Goal: Transaction & Acquisition: Download file/media

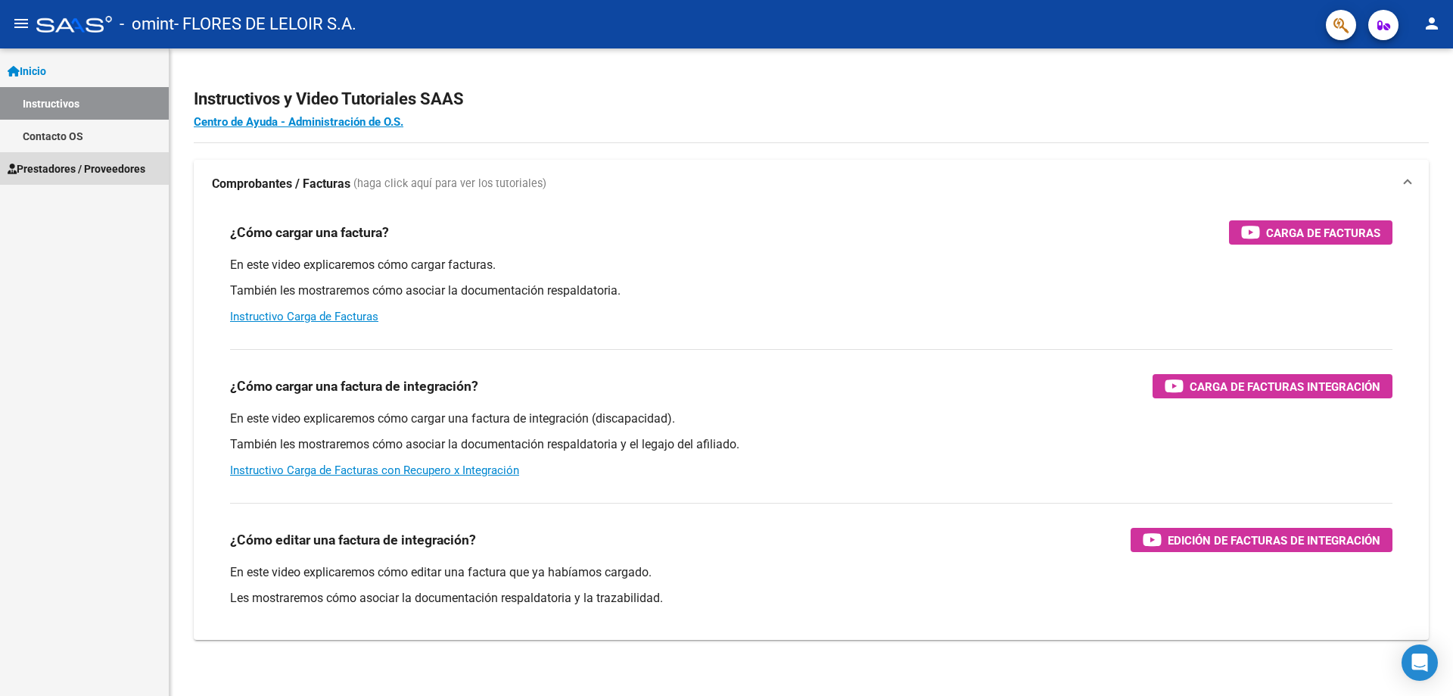
click at [126, 167] on span "Prestadores / Proveedores" at bounding box center [77, 168] width 138 height 17
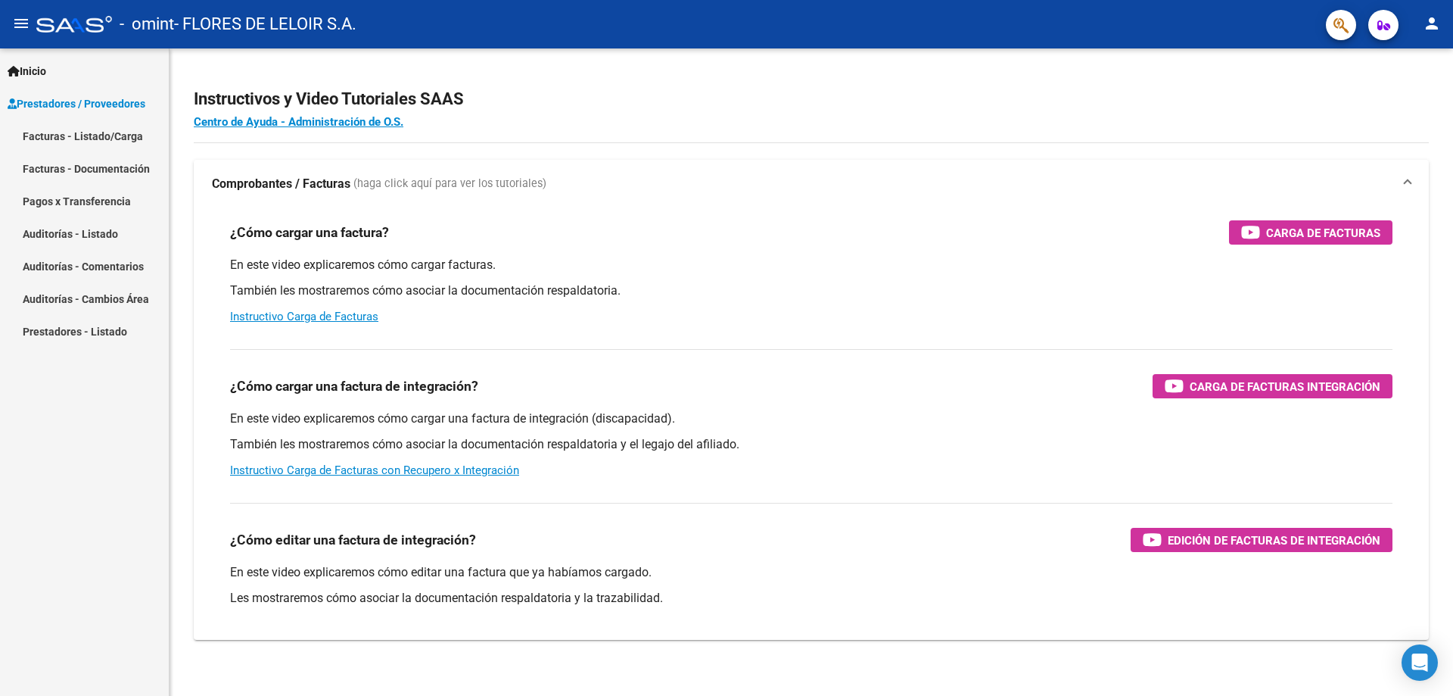
click at [122, 135] on link "Facturas - Listado/Carga" at bounding box center [84, 136] width 169 height 33
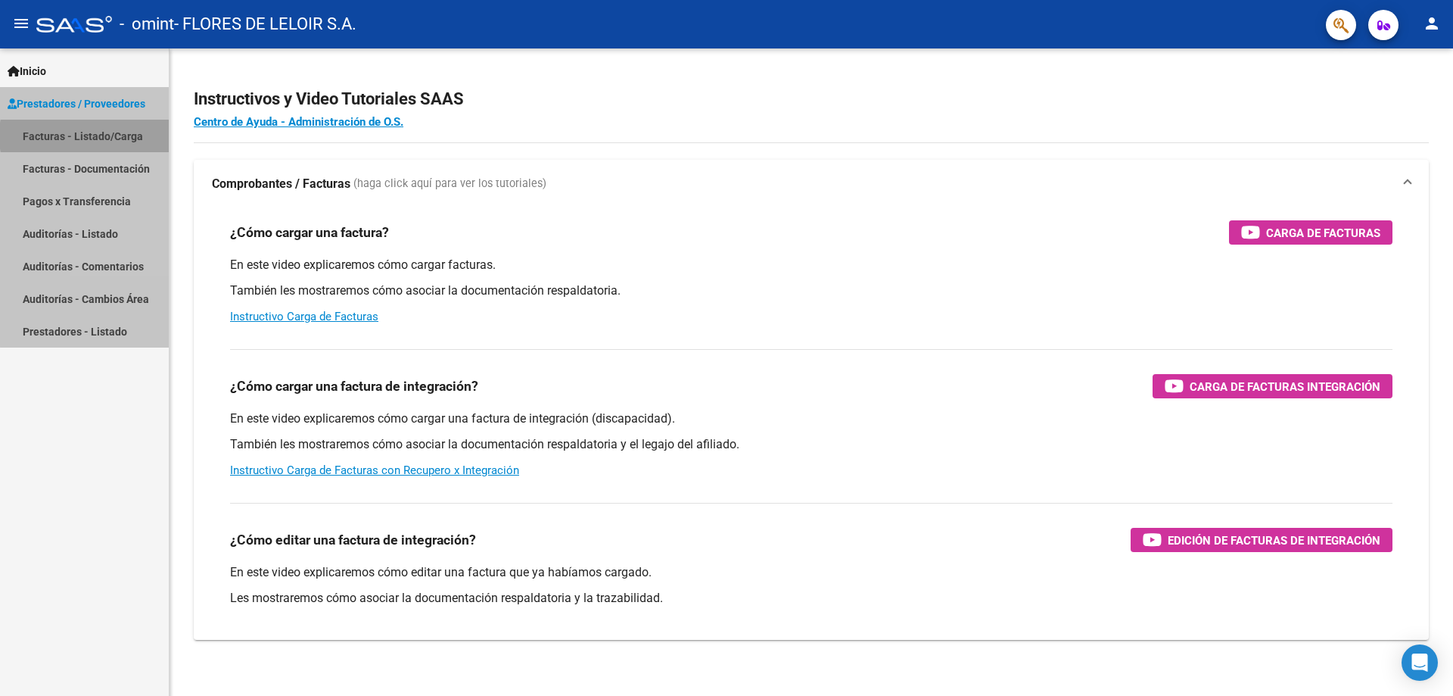
click at [122, 135] on link "Facturas - Listado/Carga" at bounding box center [84, 136] width 169 height 33
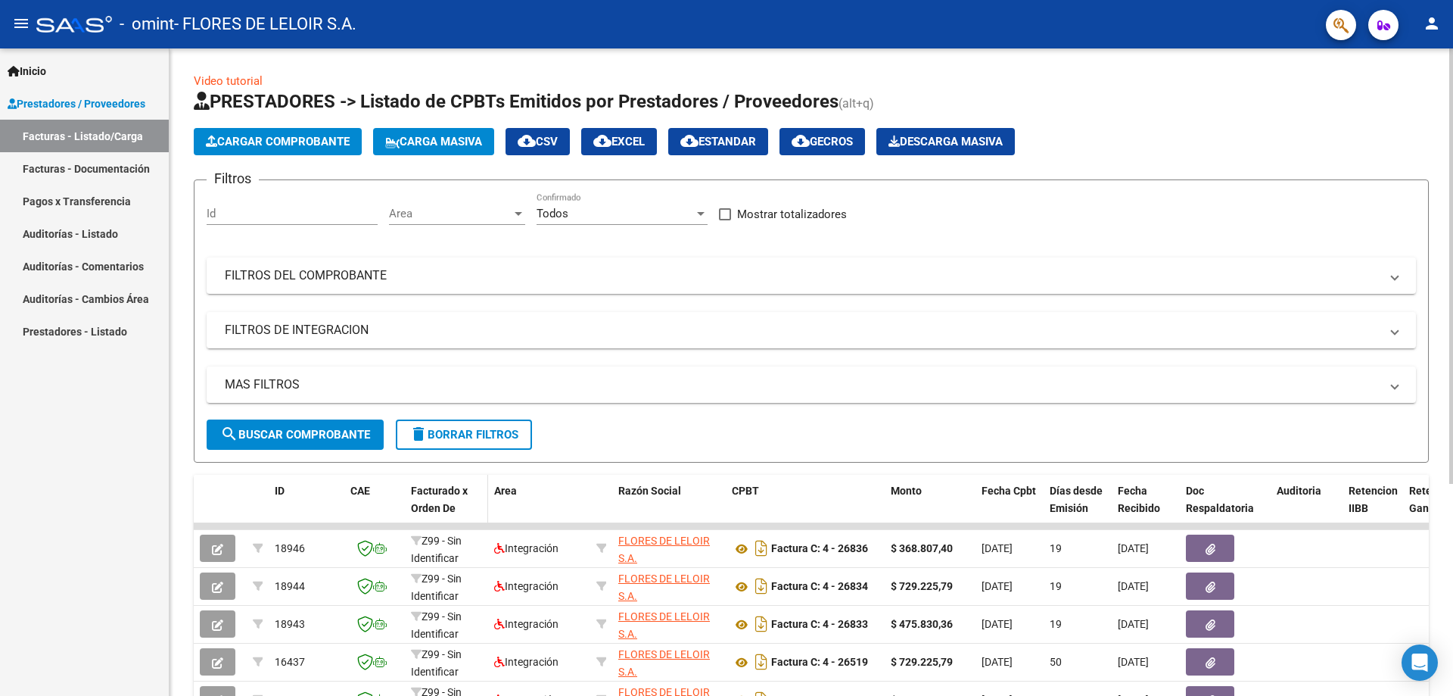
scroll to position [76, 0]
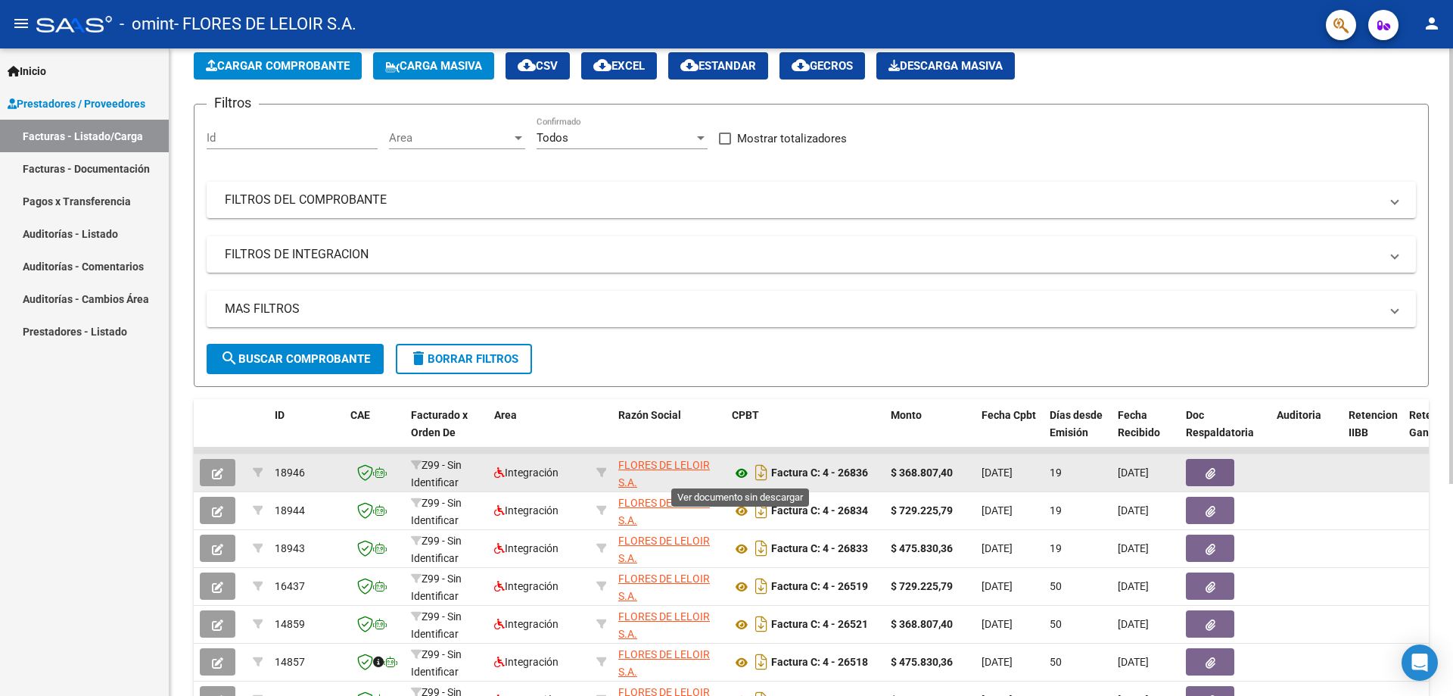
click at [743, 472] on icon at bounding box center [742, 473] width 20 height 18
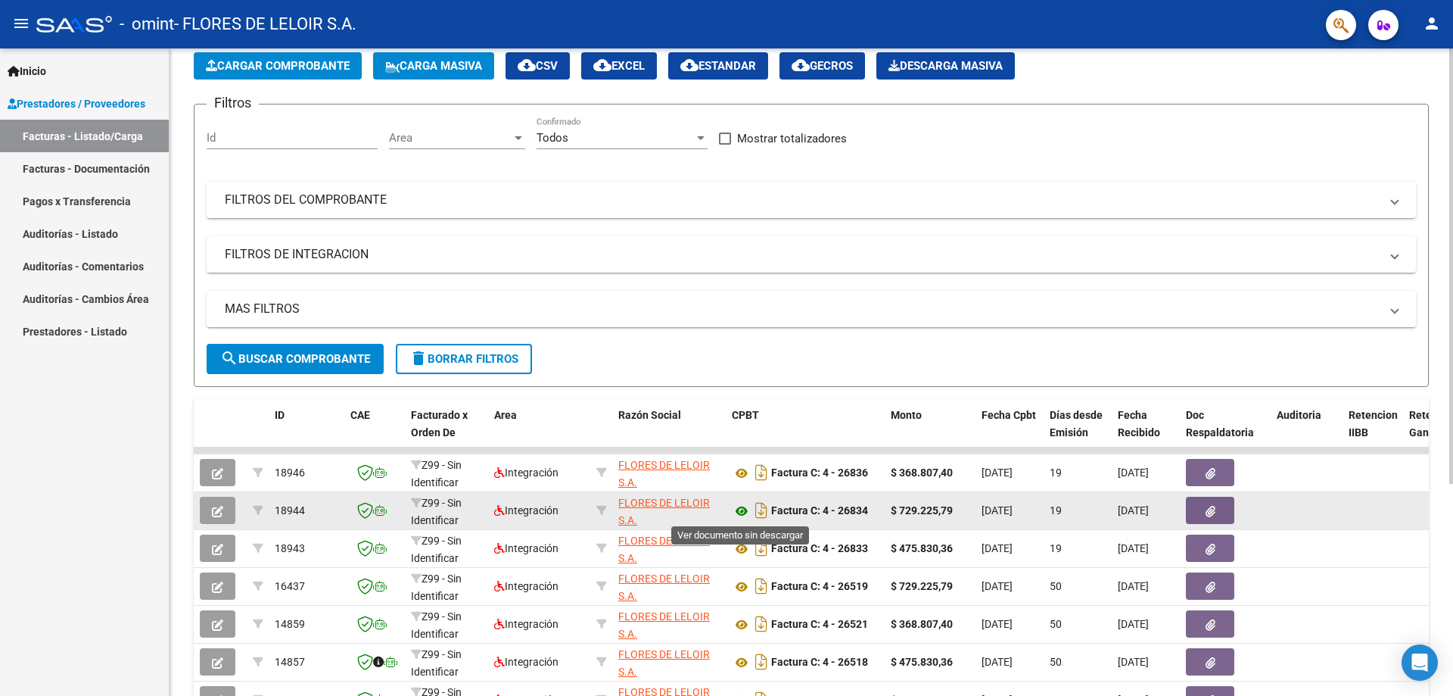
click at [739, 507] on icon at bounding box center [742, 511] width 20 height 18
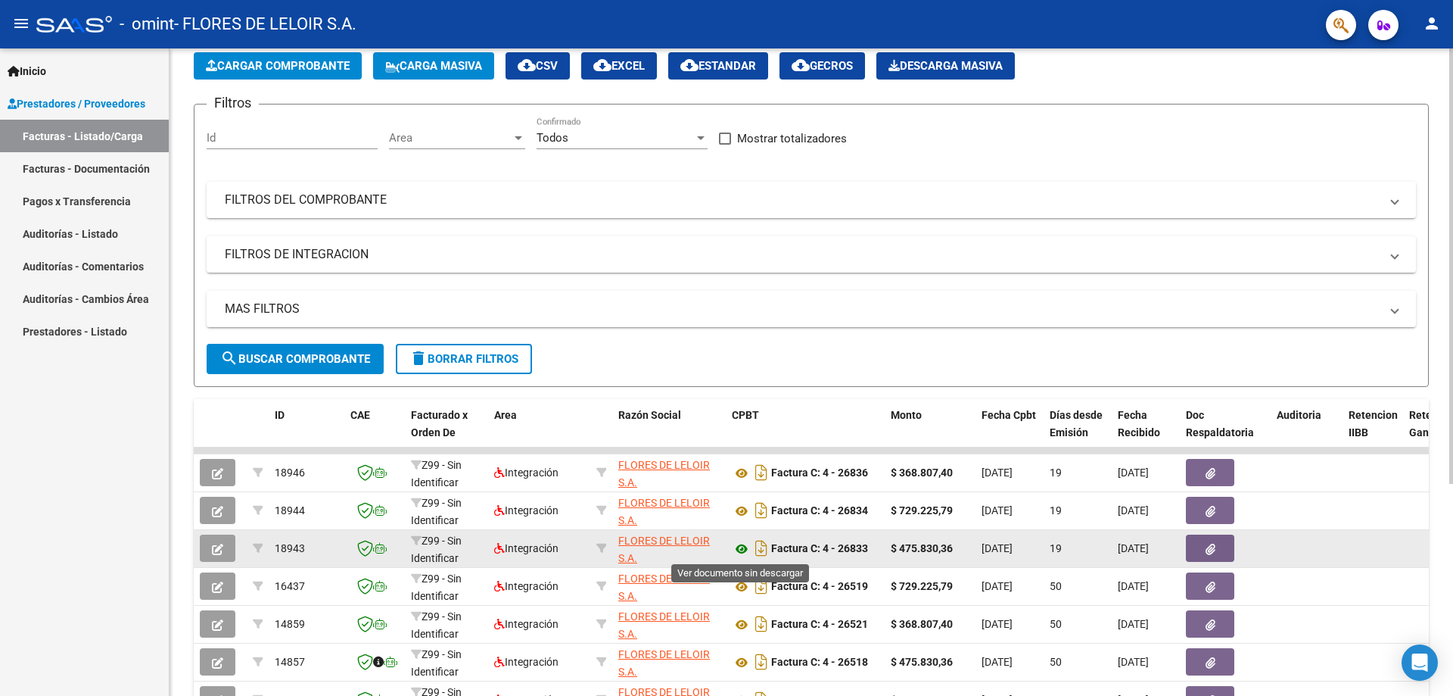
click at [740, 546] on icon at bounding box center [742, 549] width 20 height 18
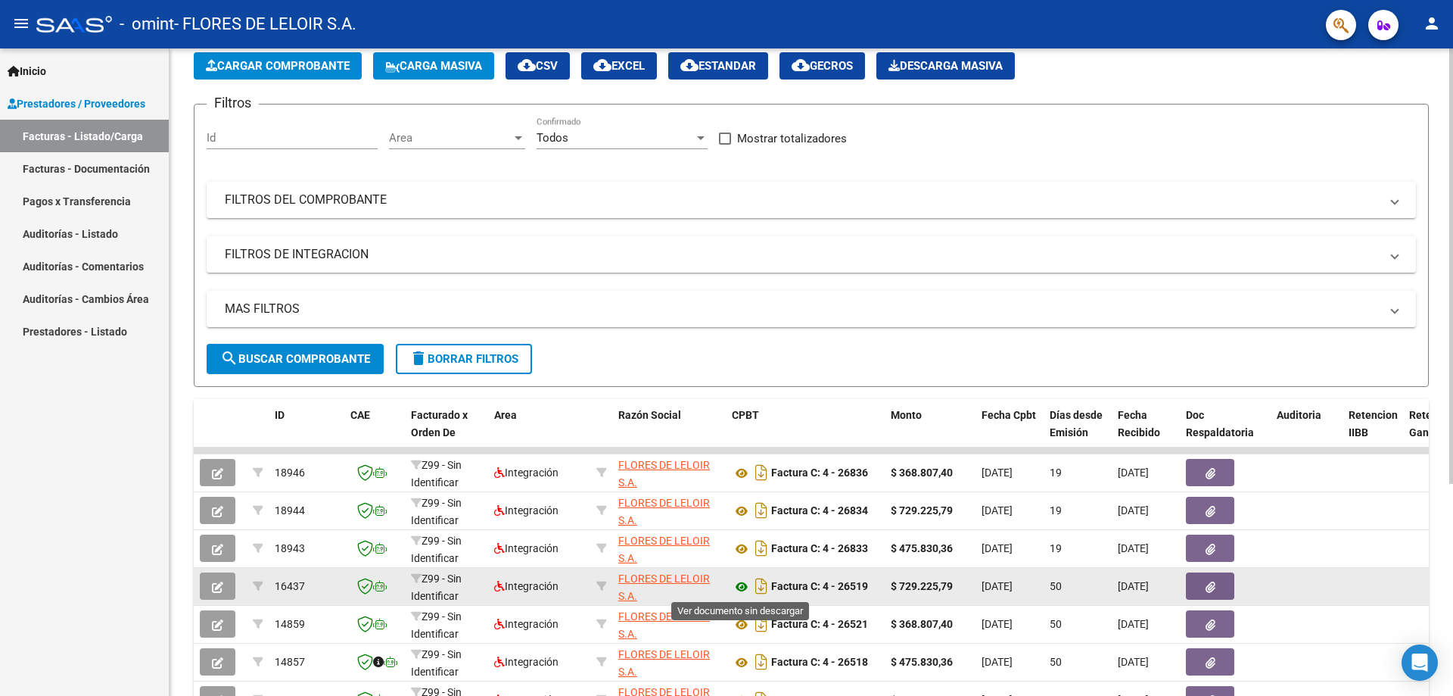
click at [744, 581] on icon at bounding box center [742, 587] width 20 height 18
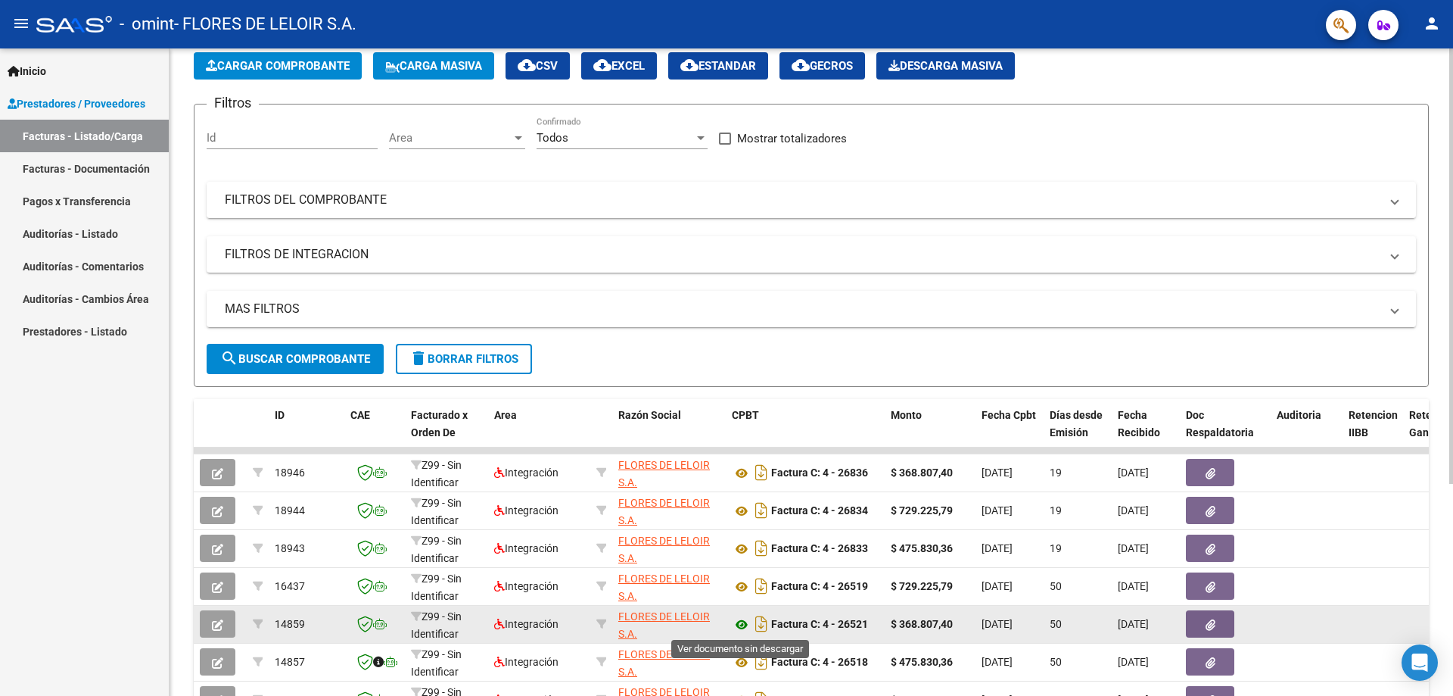
click at [744, 623] on icon at bounding box center [742, 624] width 20 height 18
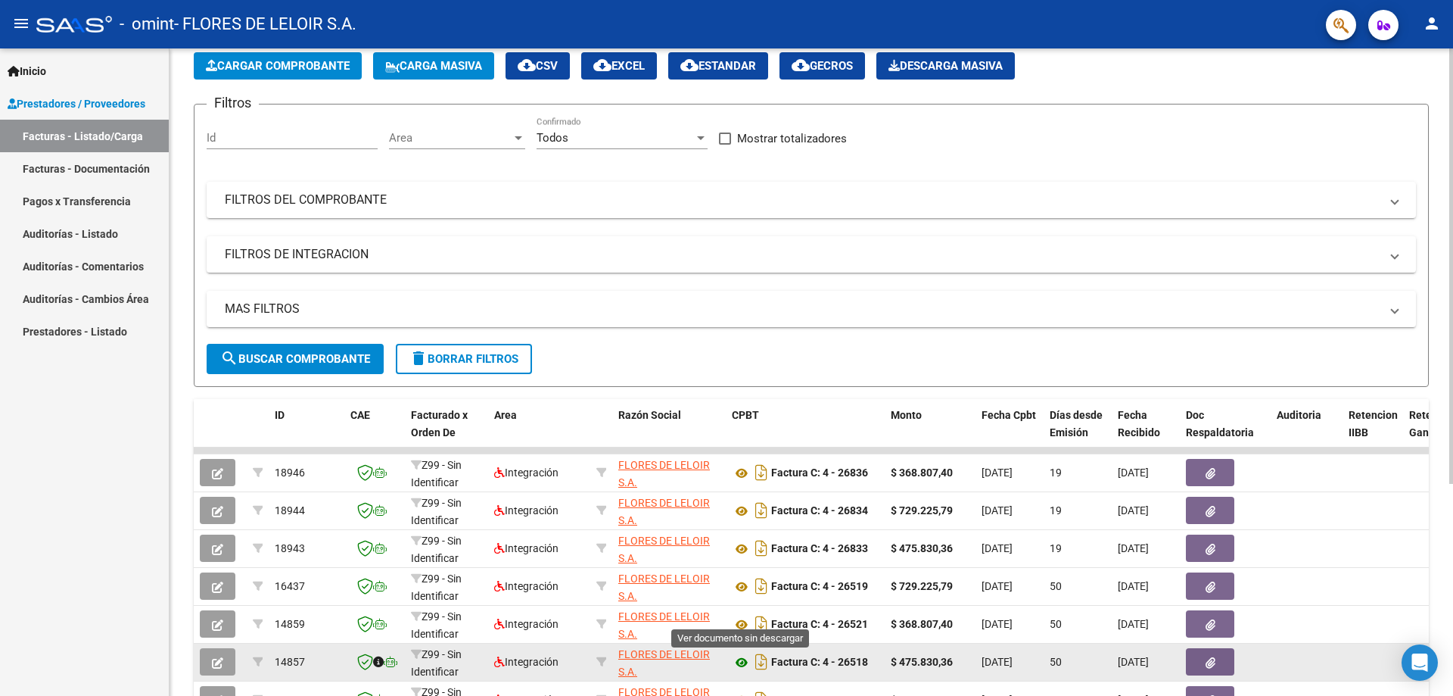
click at [745, 662] on icon at bounding box center [742, 662] width 20 height 18
